Goal: Use online tool/utility: Utilize a website feature to perform a specific function

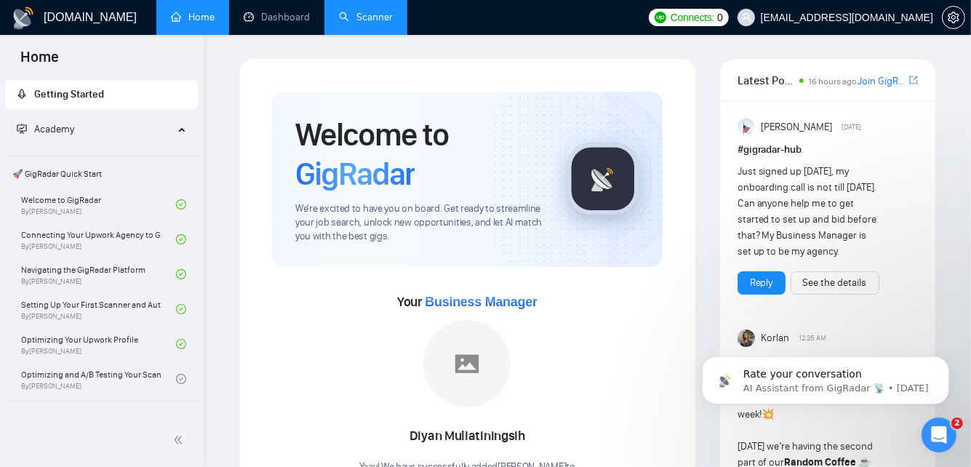
click at [378, 22] on link "Scanner" at bounding box center [366, 17] width 54 height 12
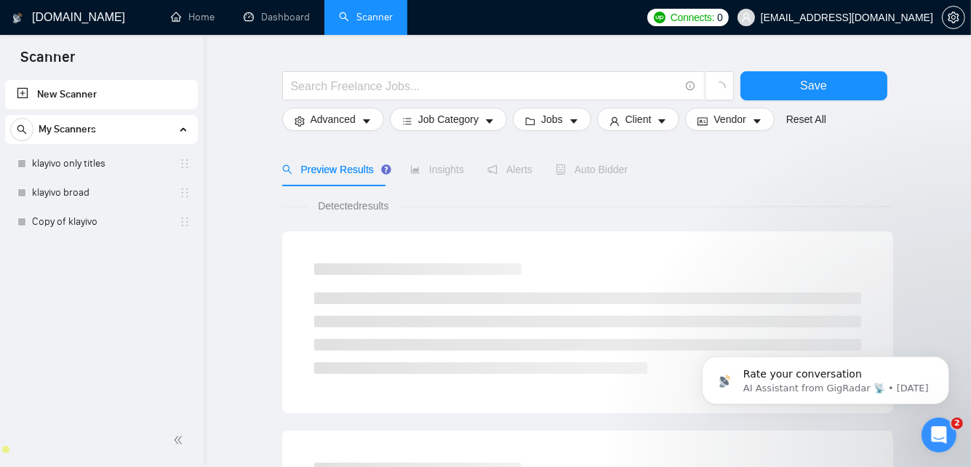
scroll to position [41, 0]
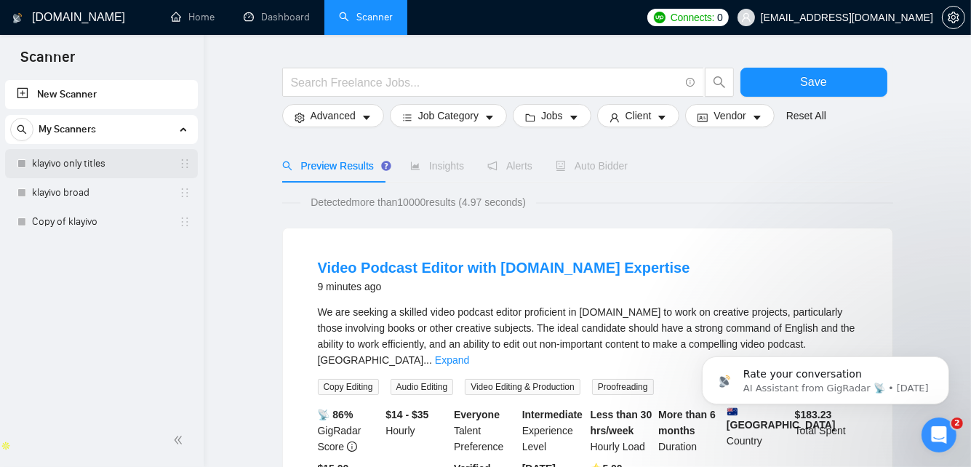
click at [90, 164] on link "klayivo only titles" at bounding box center [101, 163] width 138 height 29
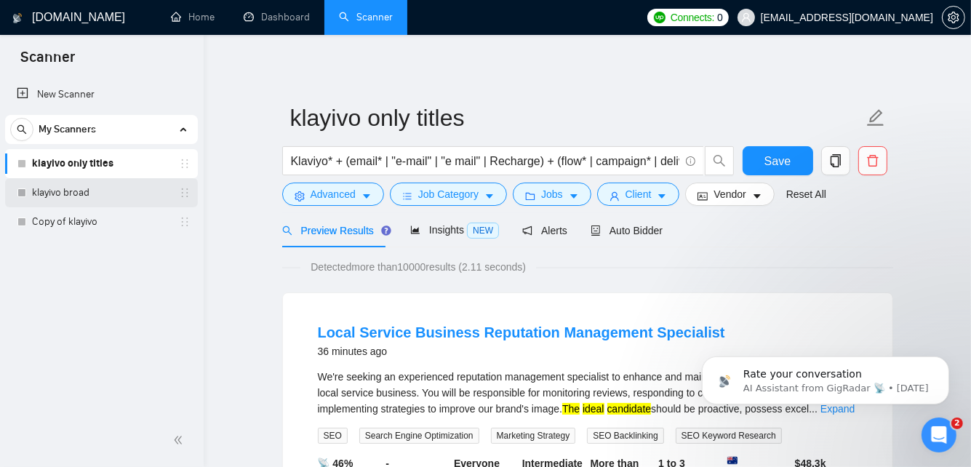
click at [36, 187] on link "klayivo broad" at bounding box center [101, 192] width 138 height 29
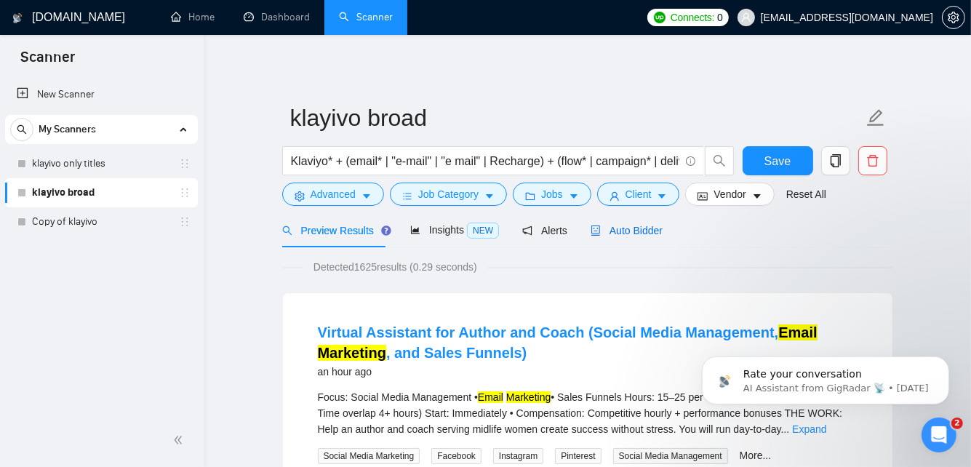
click at [658, 227] on span "Auto Bidder" at bounding box center [627, 231] width 72 height 12
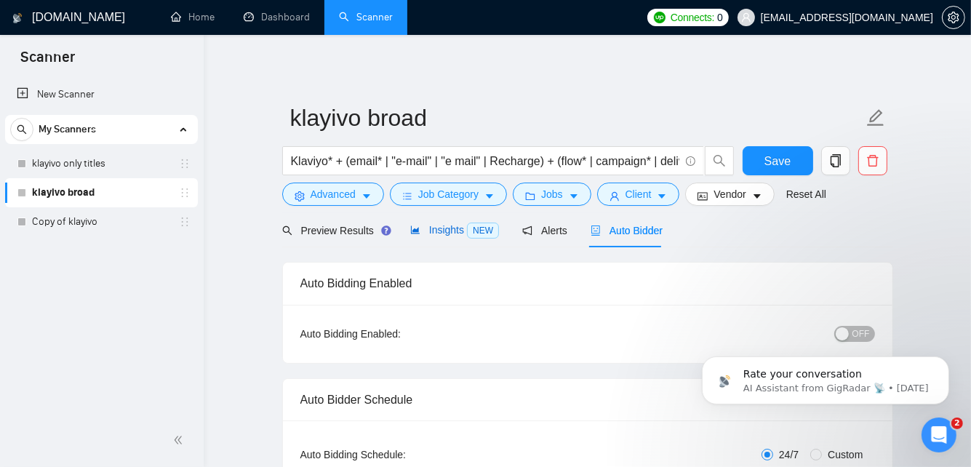
click at [469, 236] on span "NEW" at bounding box center [483, 231] width 32 height 16
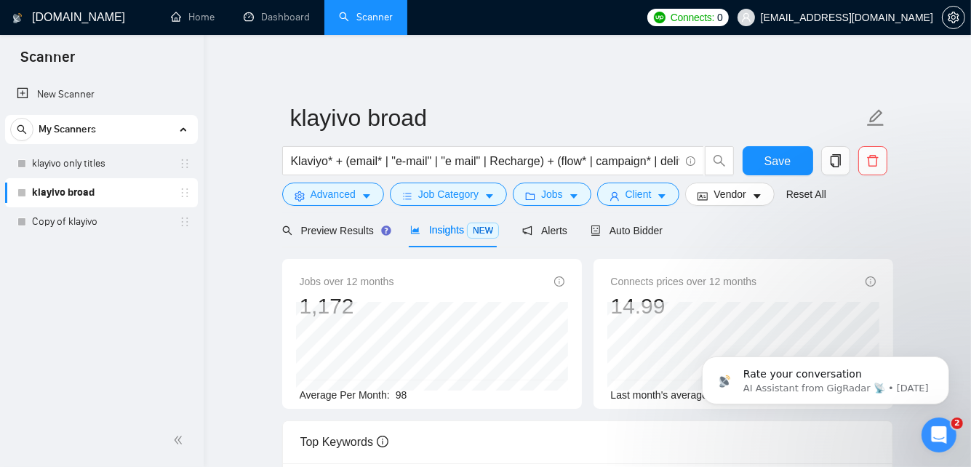
click at [714, 12] on span "Connects:" at bounding box center [693, 17] width 44 height 16
